Goal: Task Accomplishment & Management: Complete application form

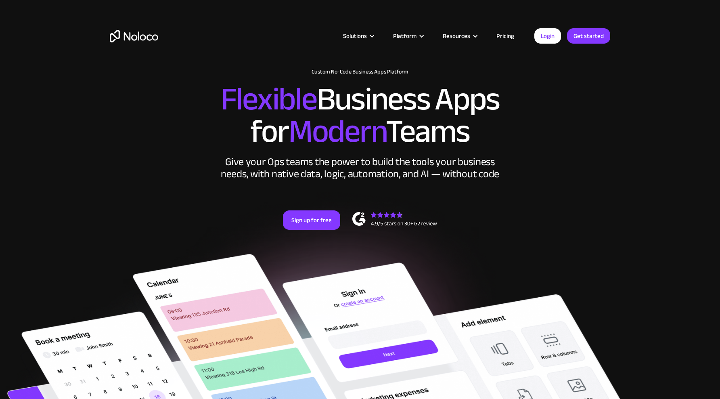
click at [511, 40] on link "Pricing" at bounding box center [505, 36] width 38 height 10
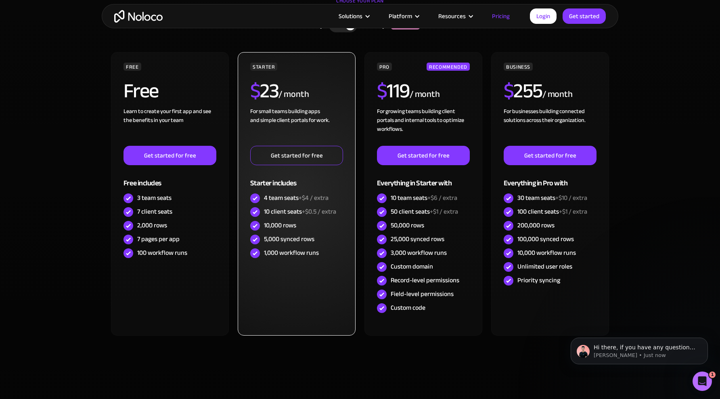
click at [297, 155] on link "Get started for free" at bounding box center [296, 155] width 93 height 19
